Goal: Find specific page/section: Find specific page/section

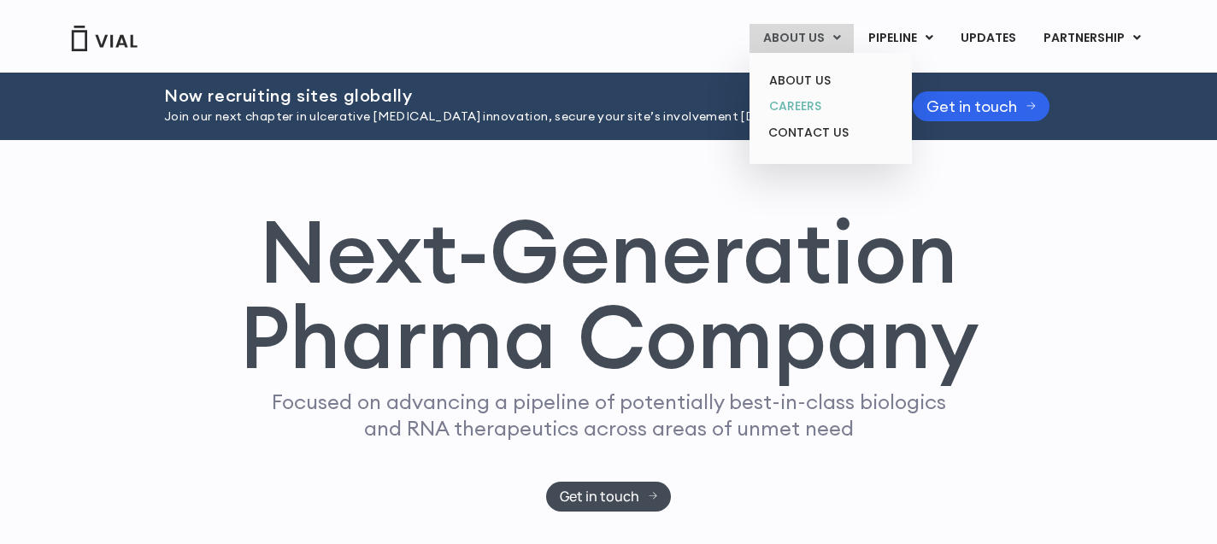
click at [841, 100] on link "CAREERS" at bounding box center [831, 106] width 150 height 26
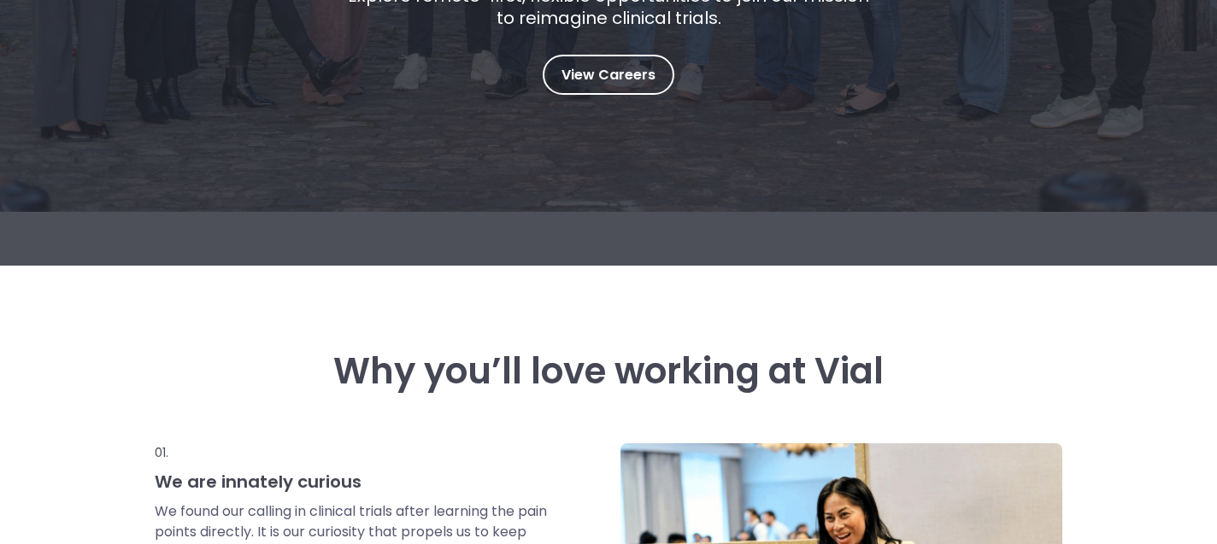
scroll to position [416, 0]
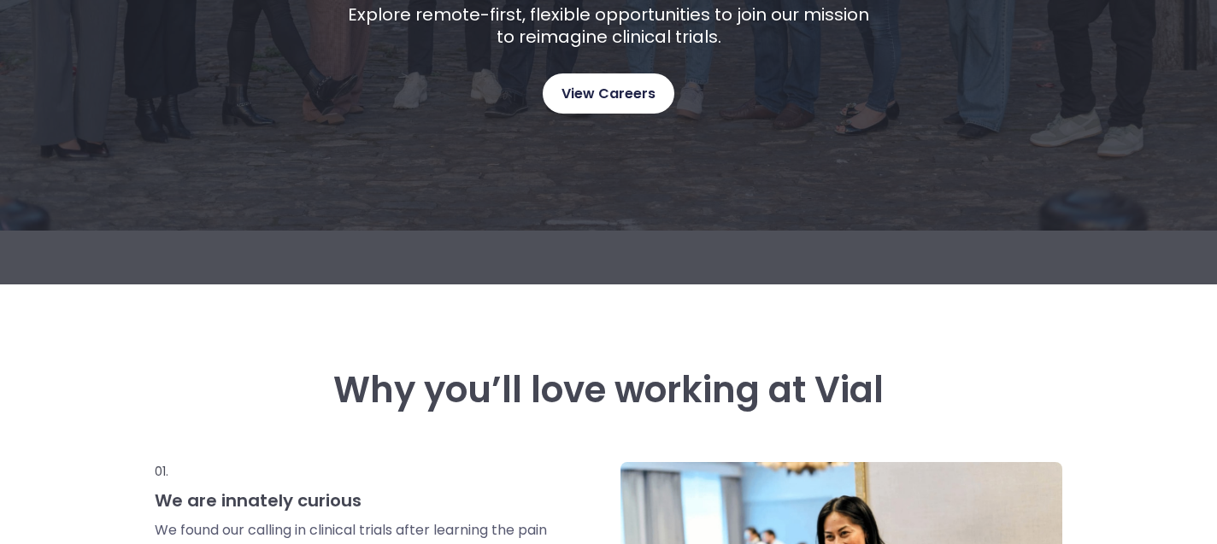
click at [633, 109] on link "View Careers" at bounding box center [609, 94] width 132 height 40
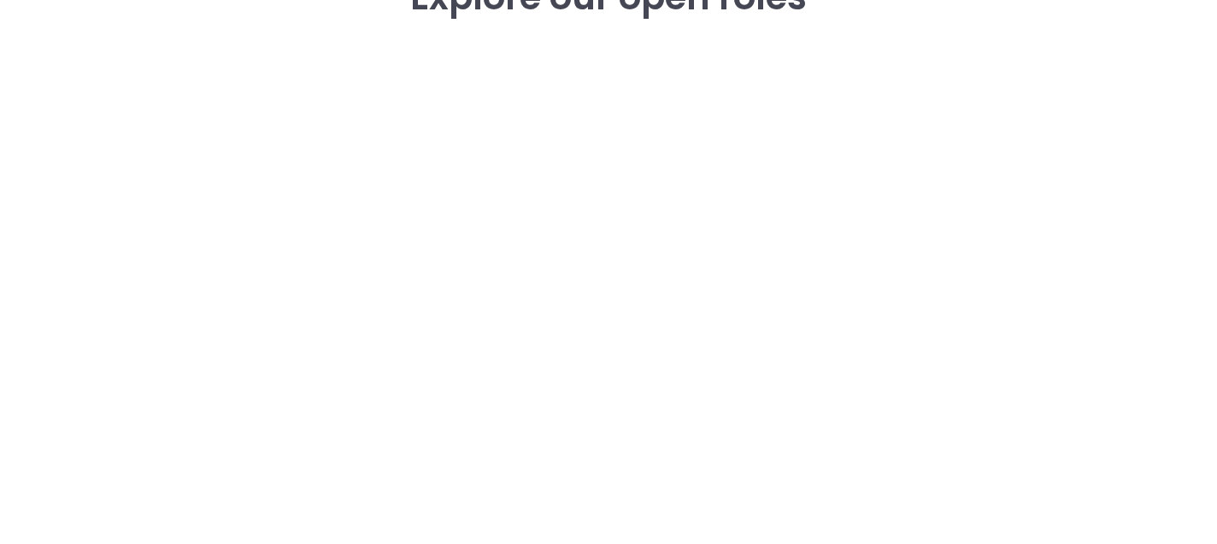
scroll to position [2514, 0]
click at [118, 270] on div "career opportunities Explore our open roles" at bounding box center [609, 304] width 1094 height 734
